Goal: Information Seeking & Learning: Learn about a topic

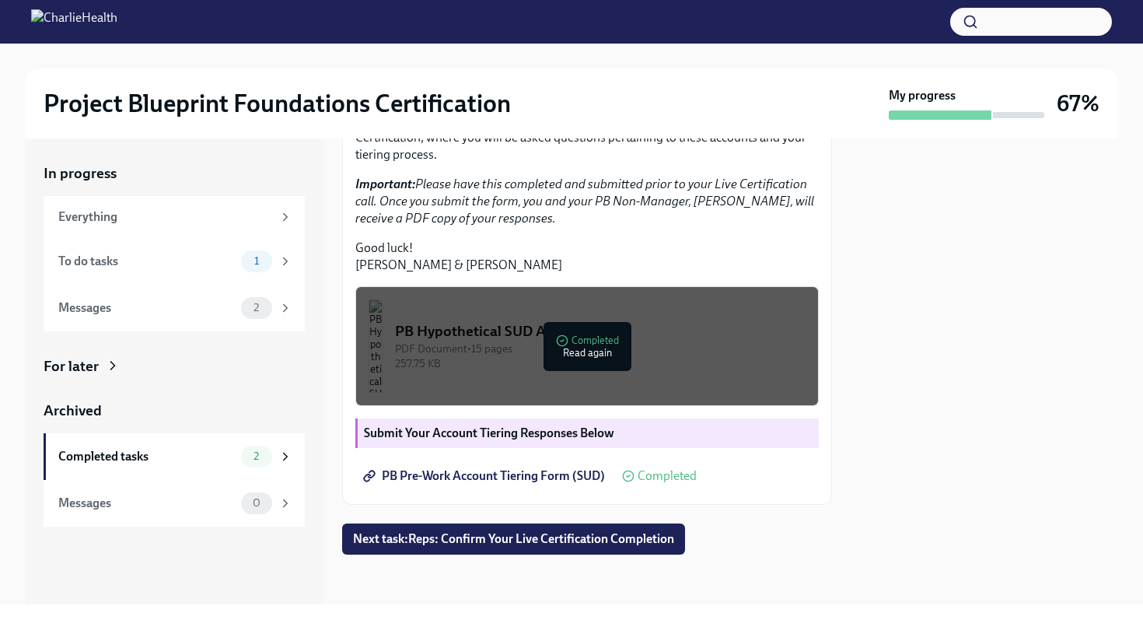
scroll to position [417, 0]
click at [382, 342] on img "button" at bounding box center [375, 345] width 14 height 93
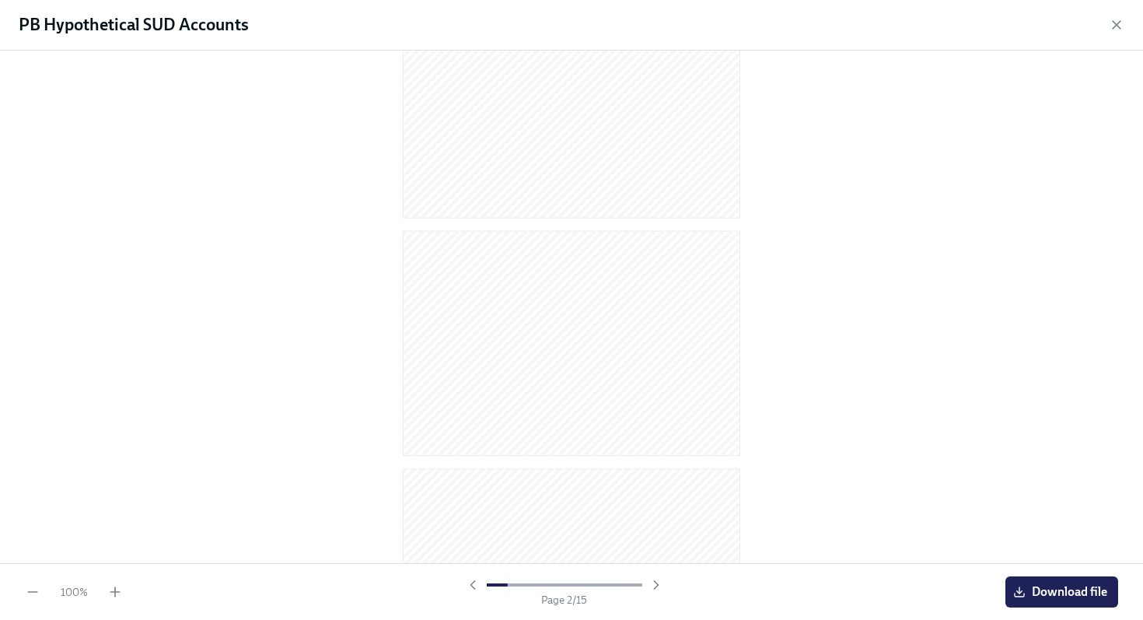
scroll to position [0, 0]
click at [1055, 585] on span "Download file" at bounding box center [1061, 592] width 91 height 16
click at [1124, 20] on div "PB Hypothetical SUD Accounts" at bounding box center [571, 25] width 1143 height 51
click at [1113, 25] on icon "button" at bounding box center [1117, 25] width 16 height 16
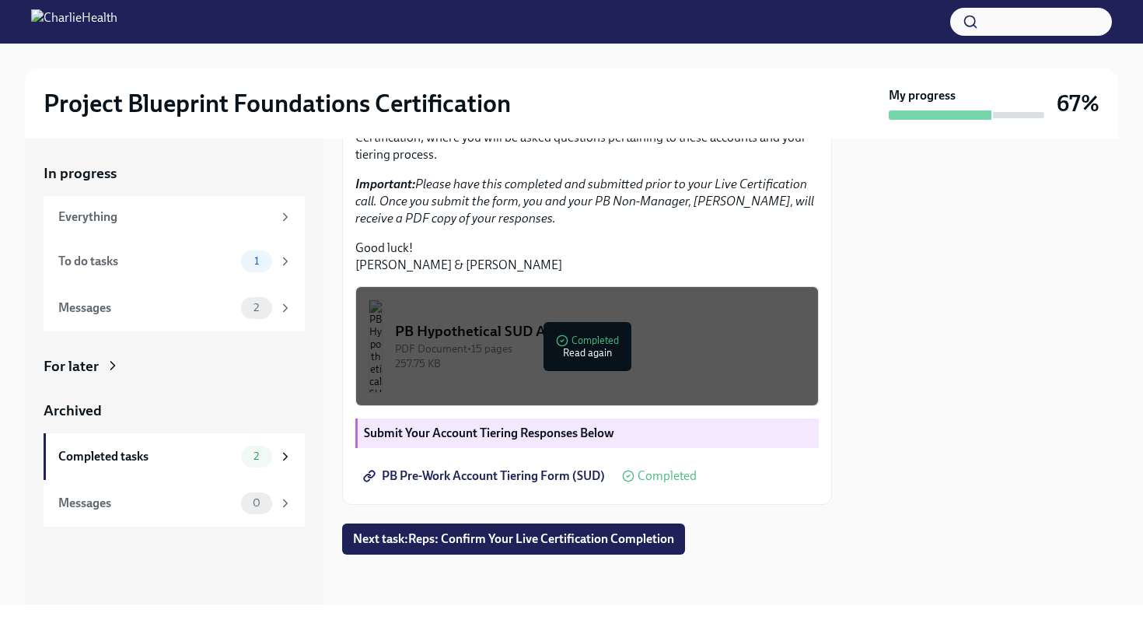
click at [502, 475] on span "PB Pre-Work Account Tiering Form (SUD)" at bounding box center [485, 476] width 239 height 16
click at [100, 259] on div "To do tasks" at bounding box center [146, 261] width 176 height 17
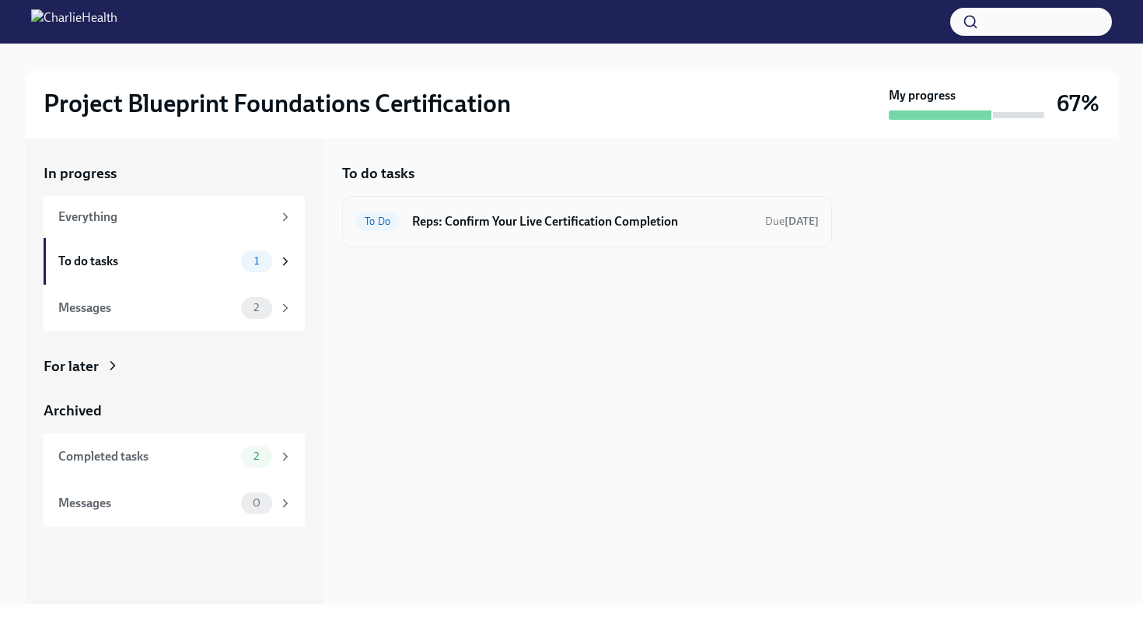
click at [564, 230] on div "To Do Reps: Confirm Your Live Certification Completion Due [DATE]" at bounding box center [586, 221] width 463 height 25
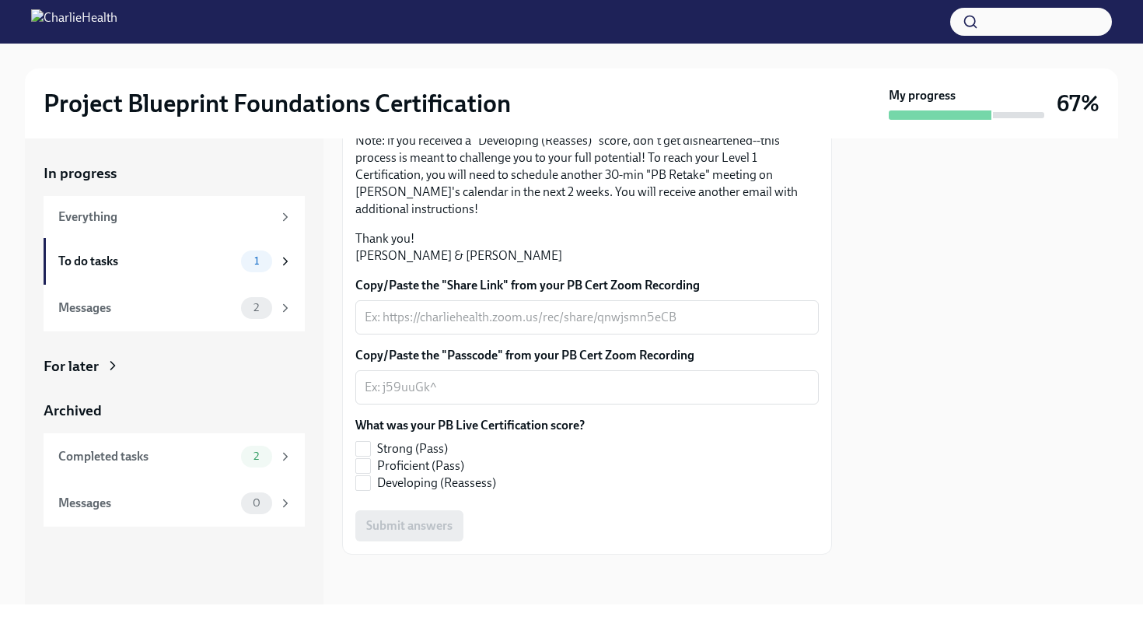
scroll to position [389, 0]
click at [225, 324] on div "Messages 2" at bounding box center [174, 308] width 261 height 47
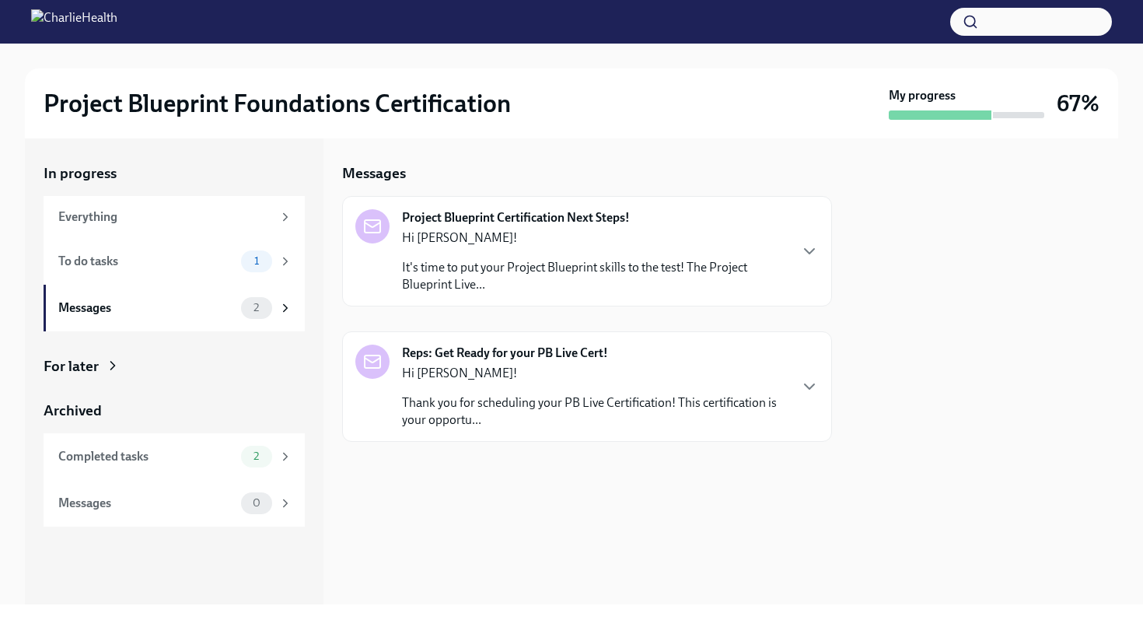
click at [575, 372] on p "Hi [PERSON_NAME]!" at bounding box center [595, 373] width 386 height 17
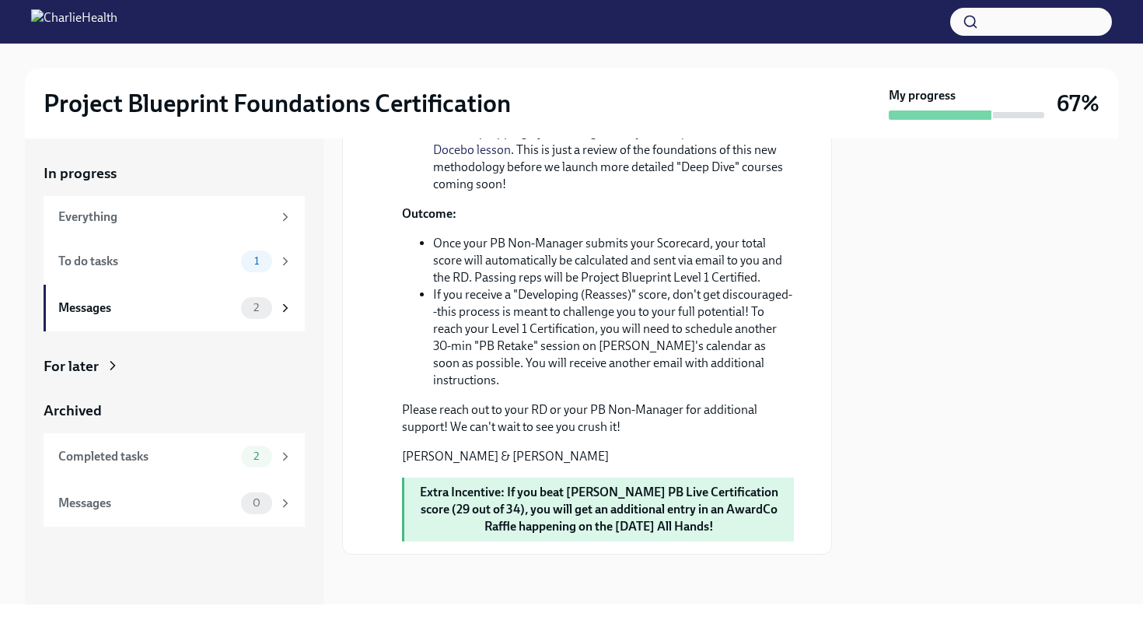
scroll to position [906, 0]
click at [180, 455] on div "Completed tasks" at bounding box center [146, 456] width 176 height 17
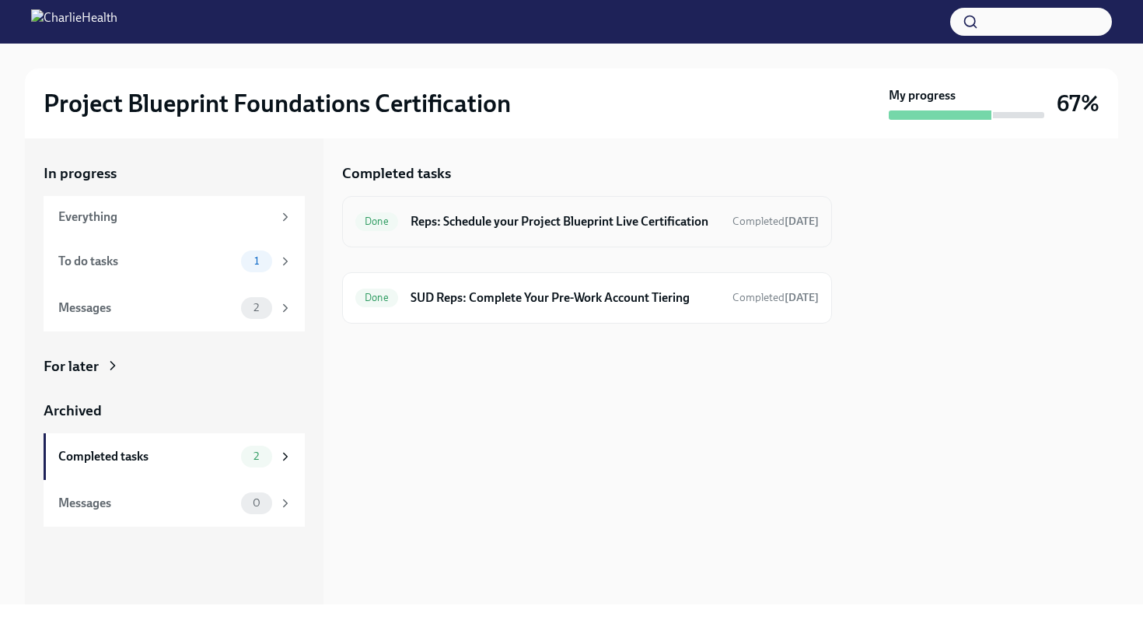
click at [519, 230] on h6 "Reps: Schedule your Project Blueprint Live Certification" at bounding box center [564, 221] width 309 height 17
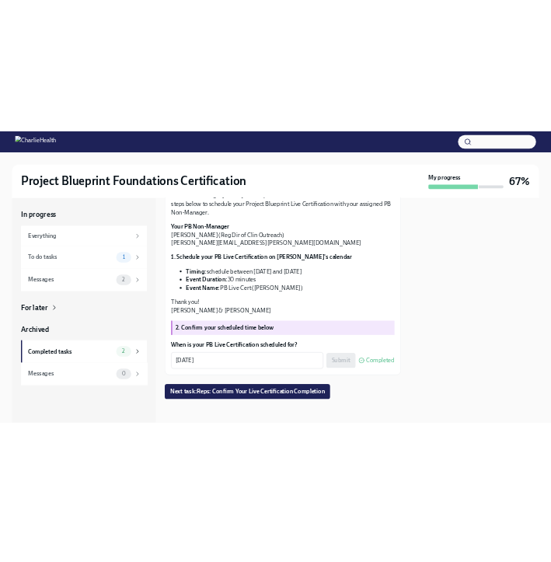
scroll to position [294, 0]
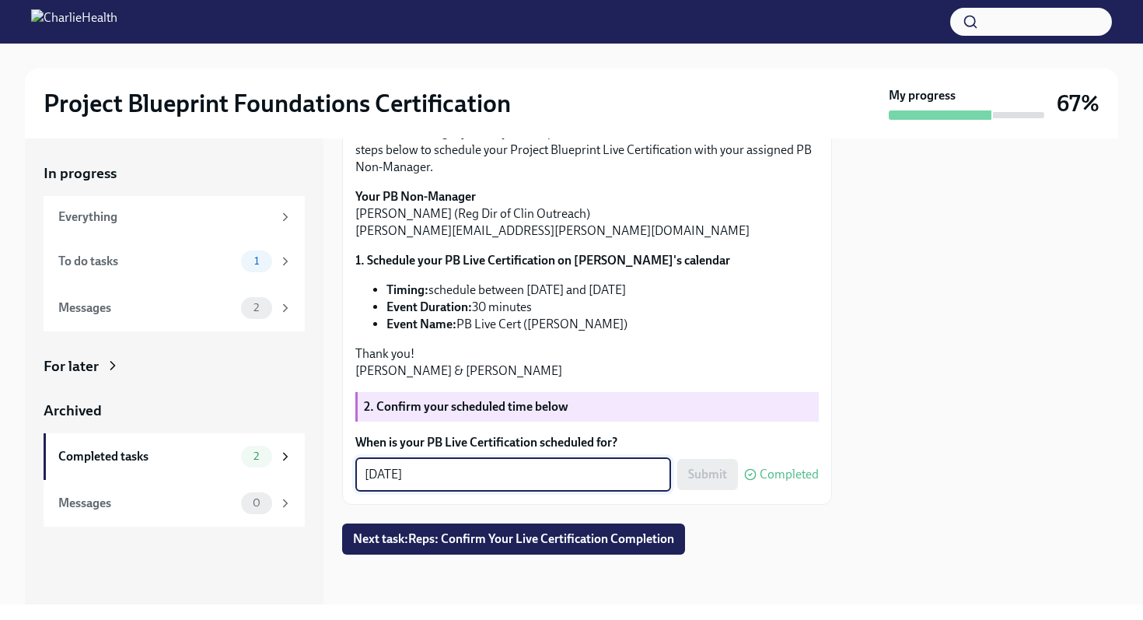
click at [503, 470] on textarea "[DATE]" at bounding box center [513, 474] width 297 height 19
click at [102, 228] on div "Everything" at bounding box center [174, 217] width 261 height 42
